Goal: Transaction & Acquisition: Book appointment/travel/reservation

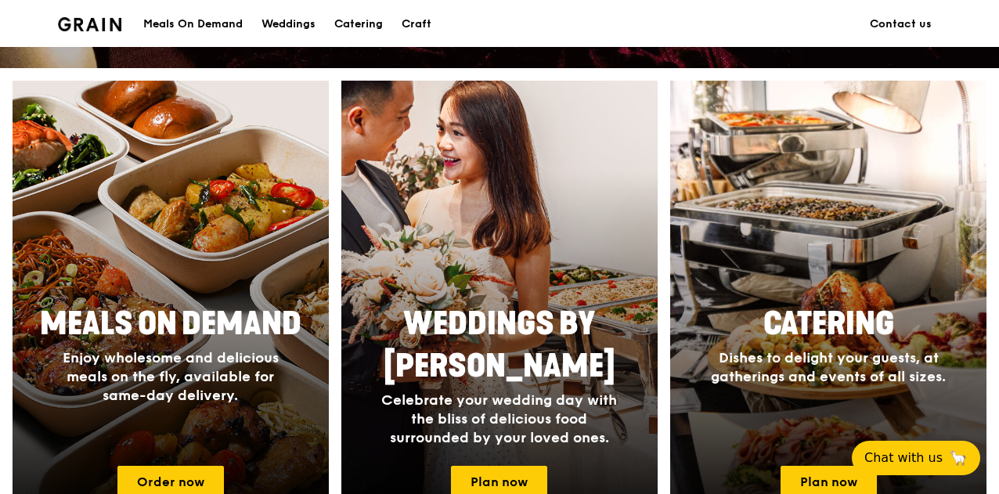
scroll to position [626, 0]
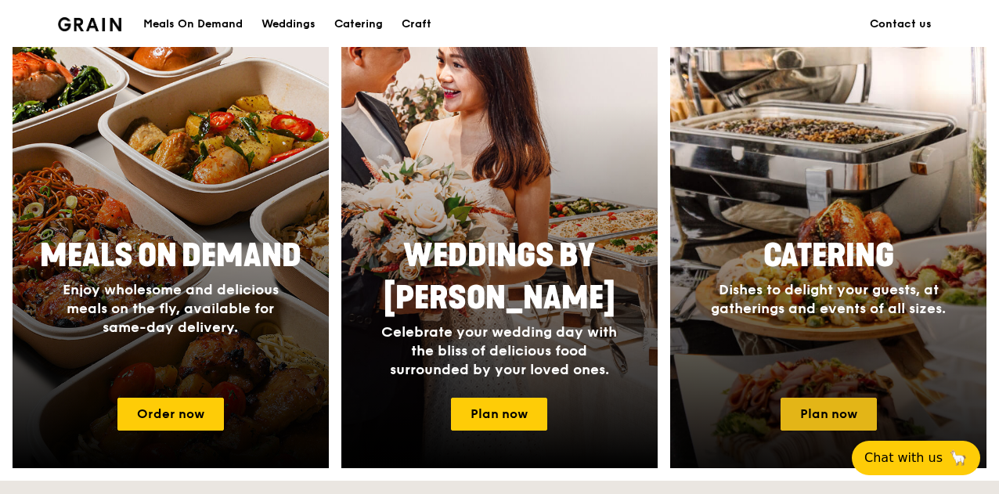
click at [831, 411] on link "Plan now" at bounding box center [829, 414] width 96 height 33
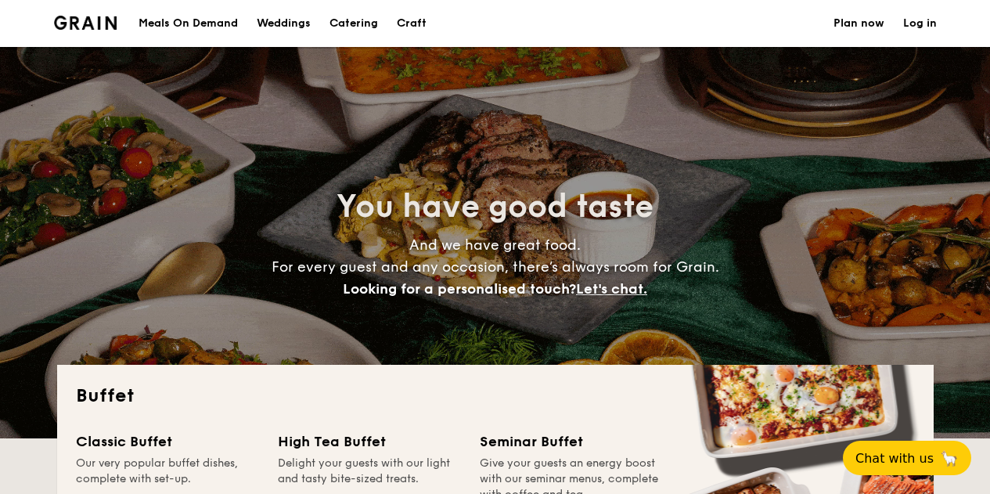
select select
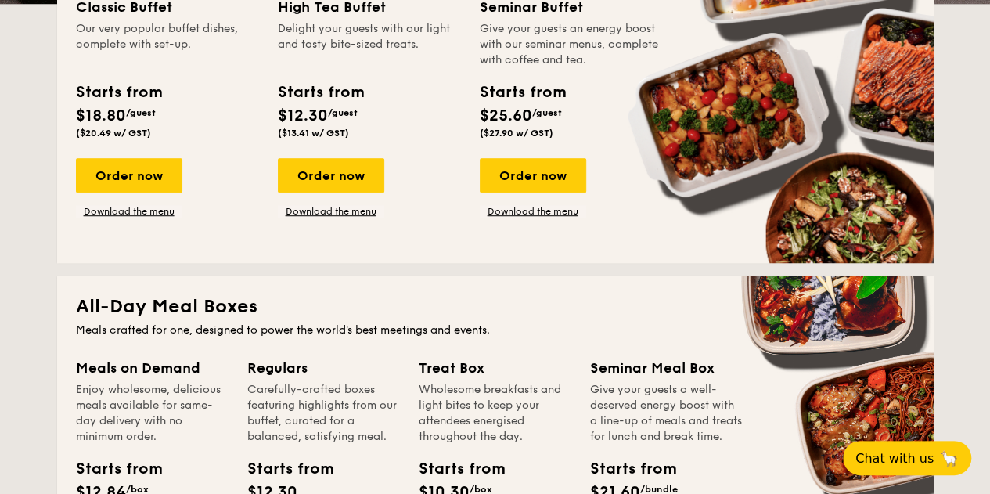
scroll to position [470, 0]
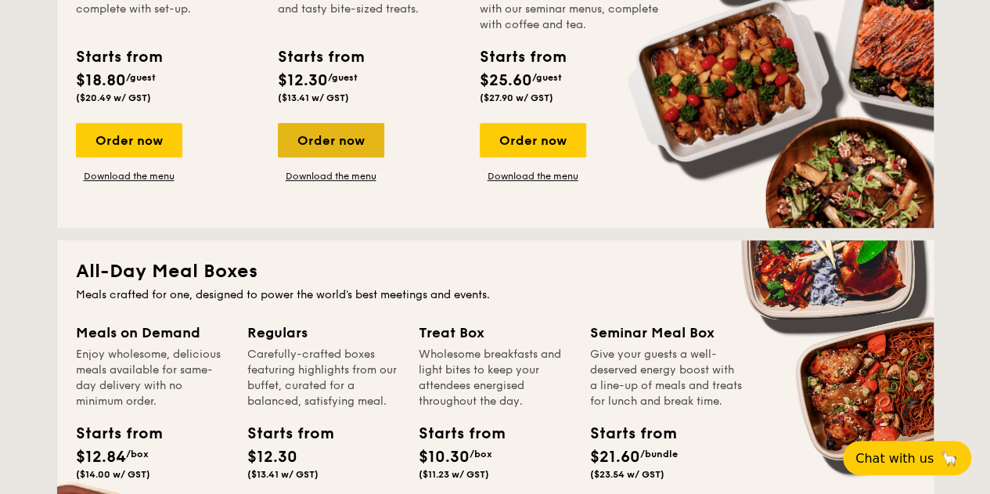
click at [325, 140] on div "Order now" at bounding box center [331, 140] width 106 height 34
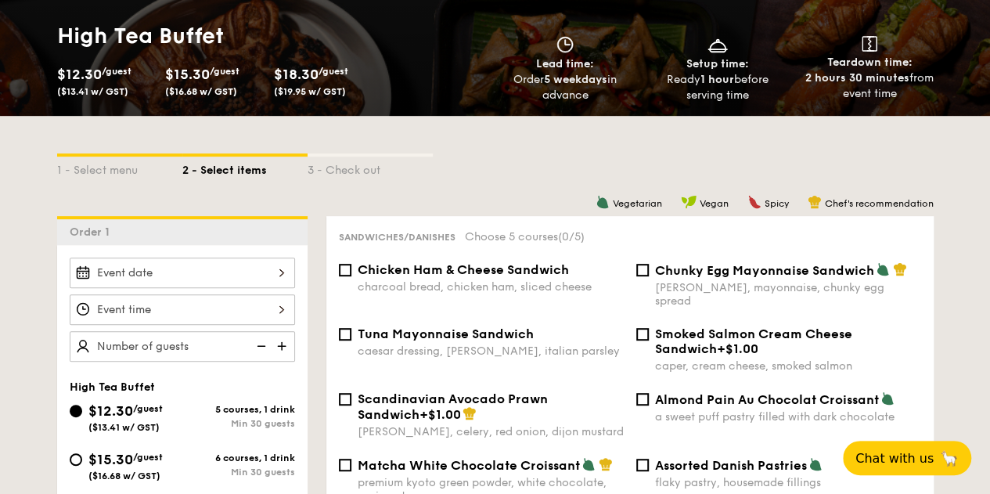
scroll to position [235, 0]
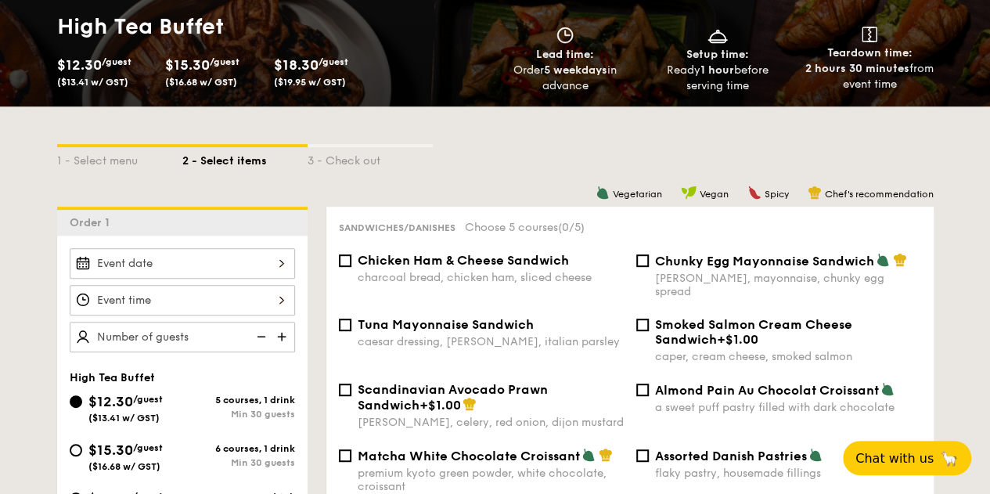
click at [229, 254] on div at bounding box center [182, 263] width 225 height 31
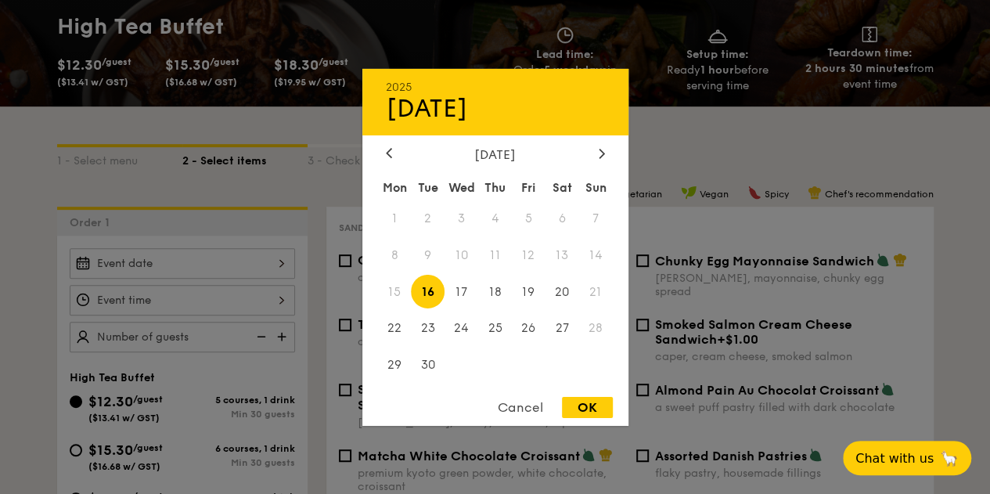
click at [527, 405] on div "Cancel" at bounding box center [520, 407] width 77 height 21
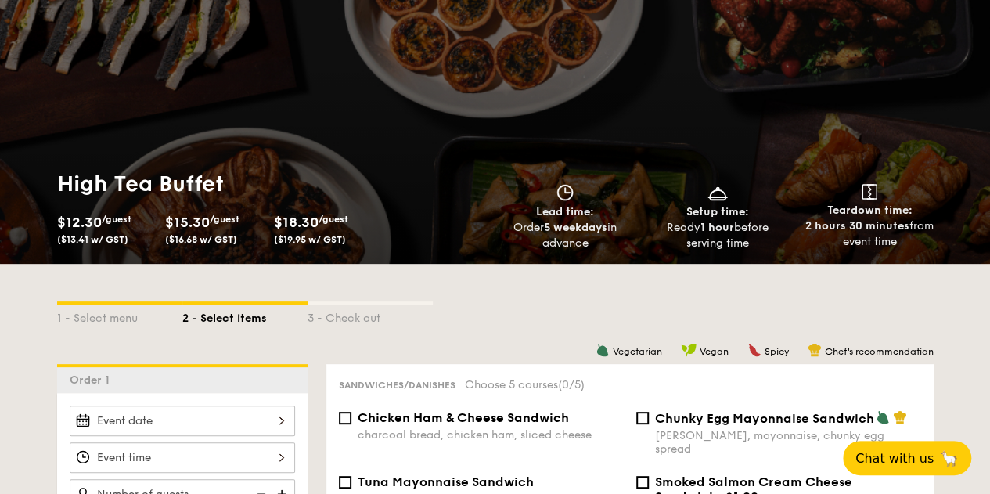
scroll to position [0, 0]
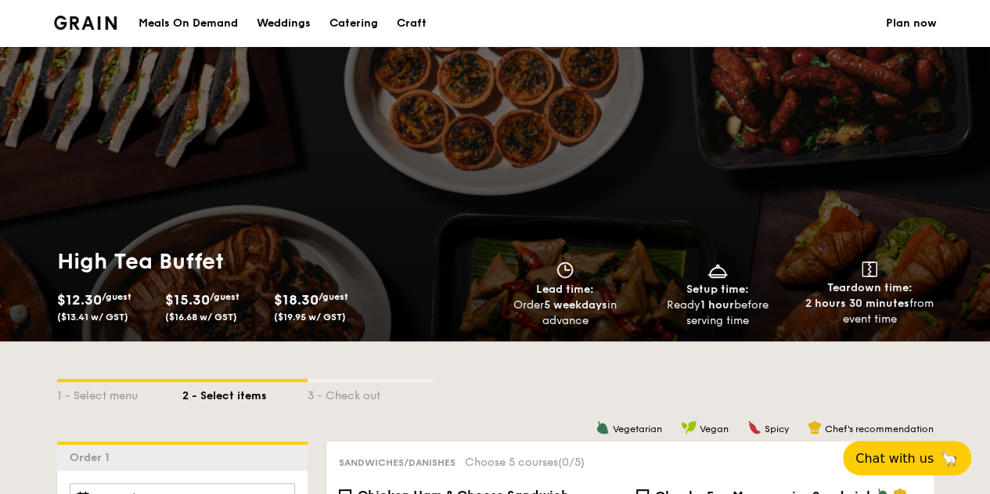
click at [97, 24] on img at bounding box center [85, 23] width 63 height 14
